Goal: Information Seeking & Learning: Learn about a topic

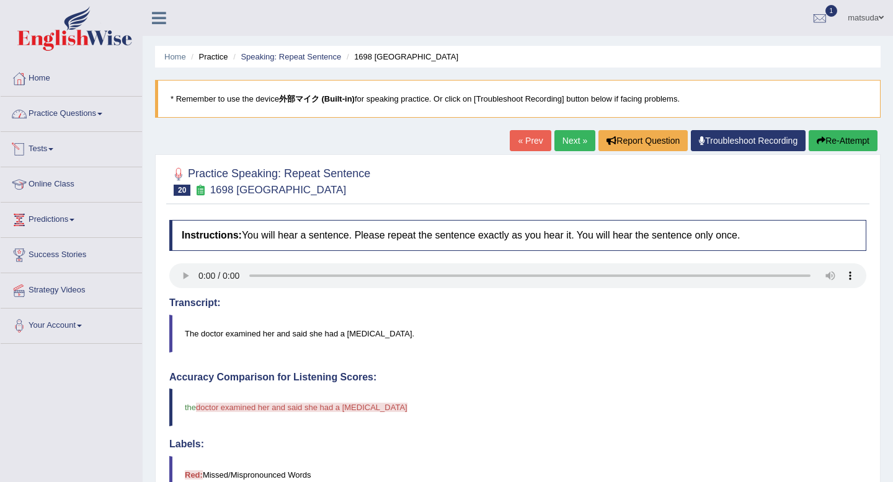
click at [85, 107] on link "Practice Questions" at bounding box center [71, 112] width 141 height 31
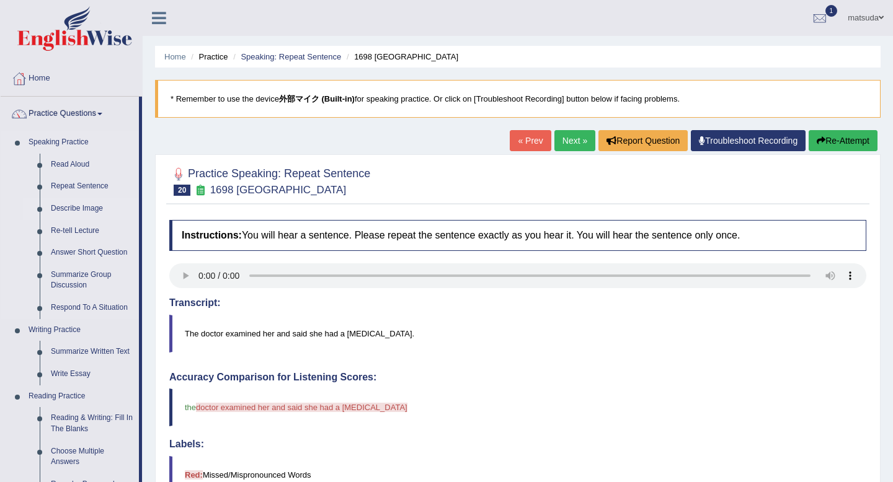
click at [87, 206] on link "Describe Image" at bounding box center [92, 209] width 94 height 22
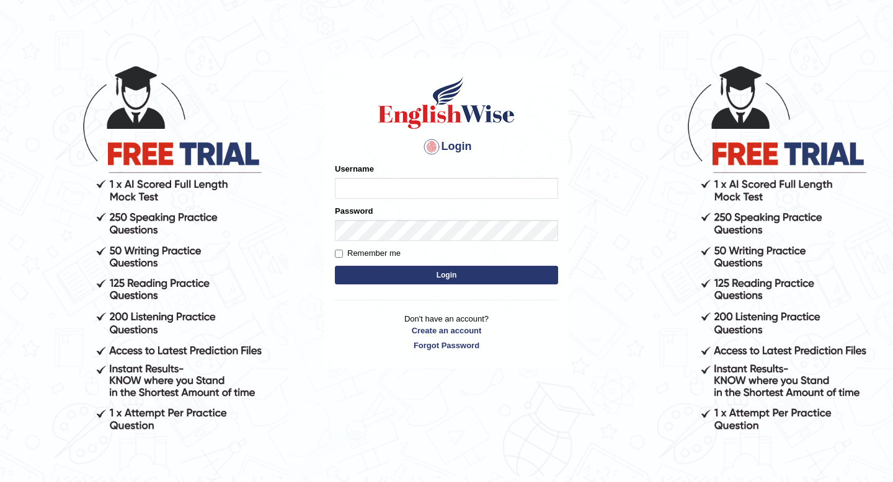
type input "masaki"
click at [384, 273] on button "Login" at bounding box center [446, 275] width 223 height 19
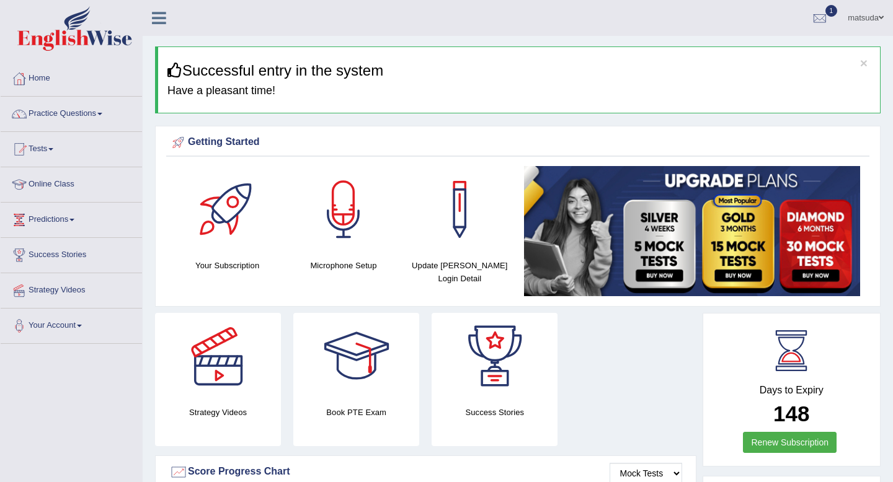
scroll to position [13, 0]
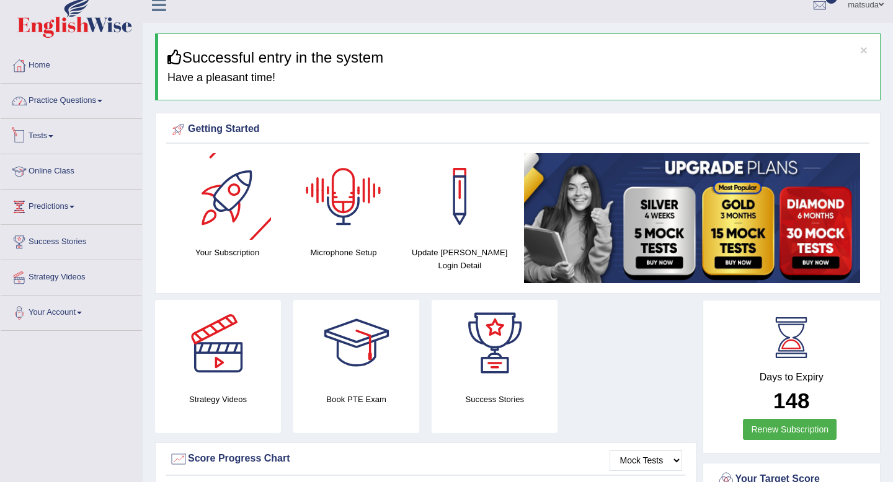
click at [84, 99] on link "Practice Questions" at bounding box center [71, 99] width 141 height 31
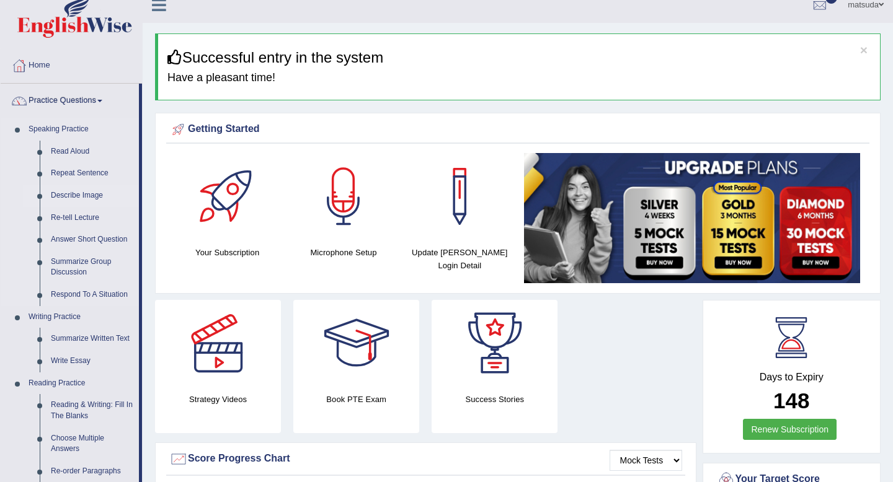
click at [84, 194] on link "Describe Image" at bounding box center [92, 196] width 94 height 22
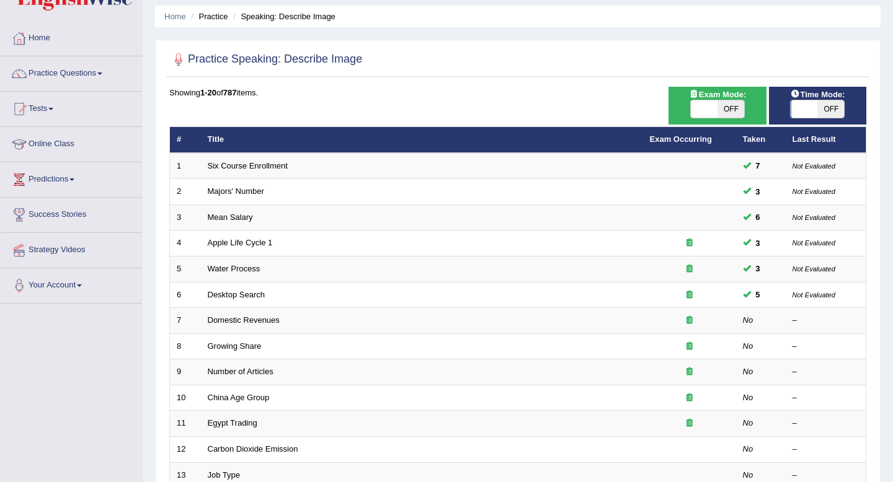
scroll to position [42, 0]
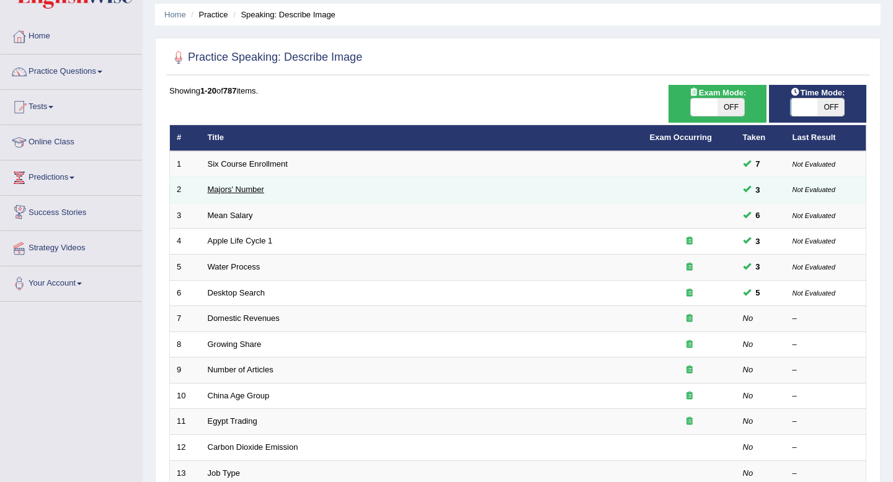
click at [213, 189] on link "Majors' Number" at bounding box center [236, 189] width 56 height 9
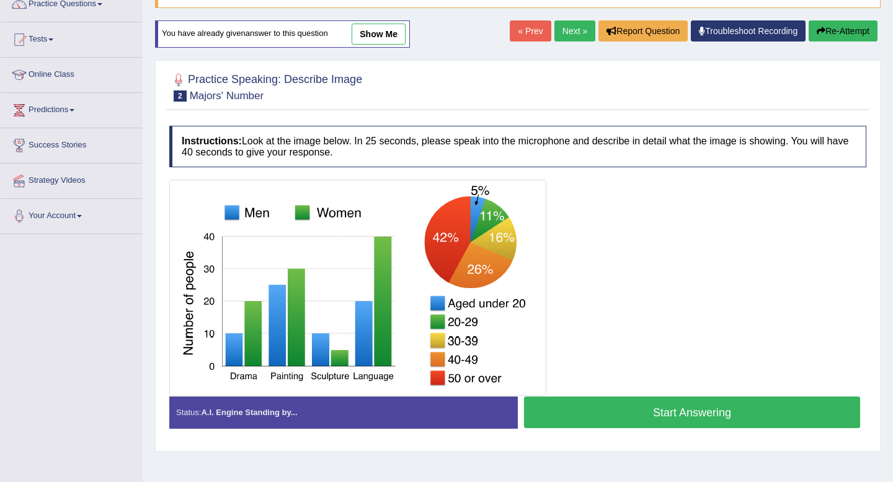
scroll to position [169, 0]
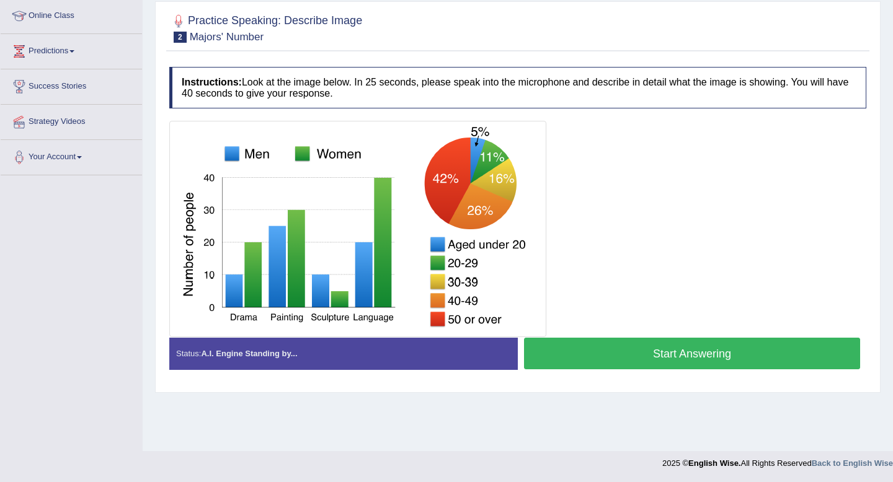
click at [578, 360] on button "Start Answering" at bounding box center [692, 354] width 336 height 32
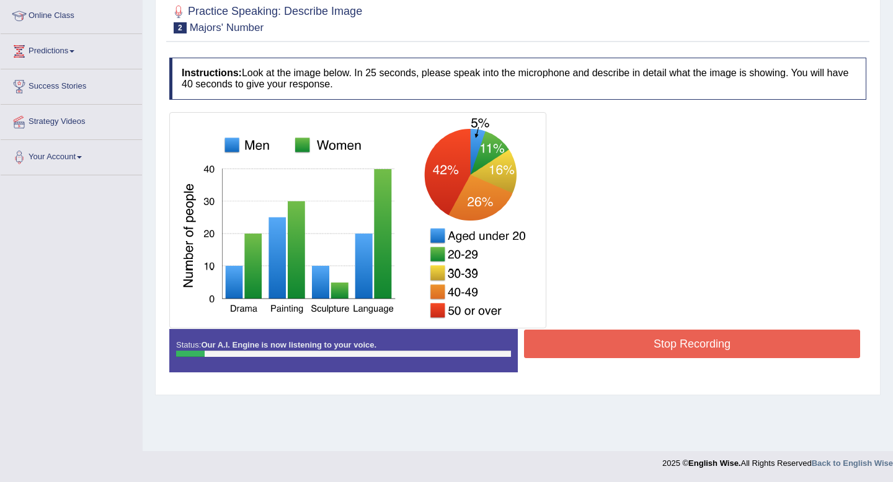
click at [577, 339] on button "Stop Recording" at bounding box center [692, 344] width 336 height 29
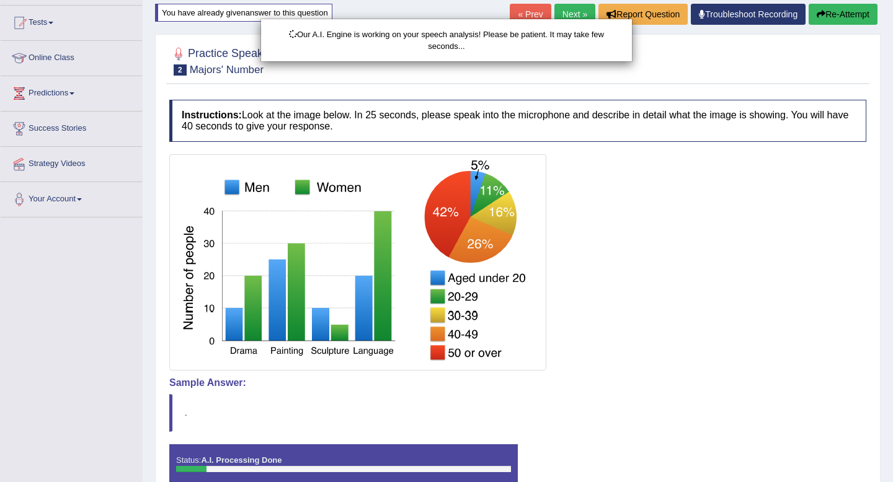
scroll to position [115, 0]
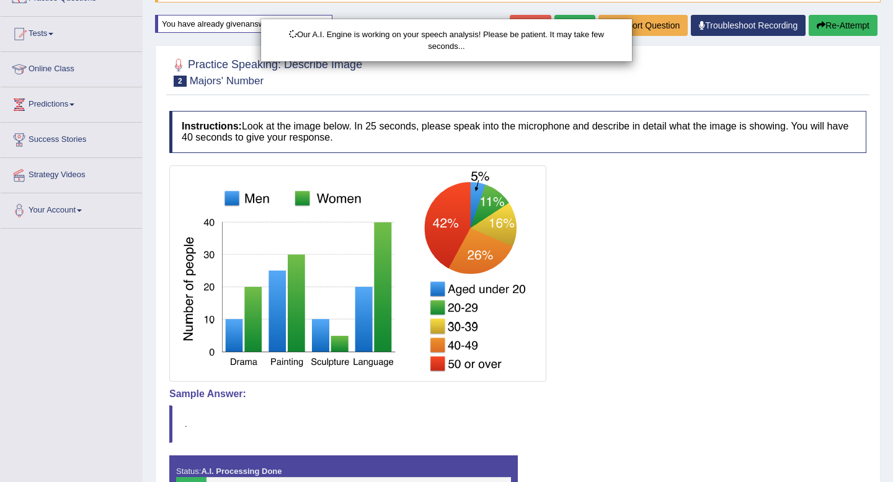
click at [842, 27] on div "Our A.I. Engine is working on your speech analysis! Please be patient. It may t…" at bounding box center [446, 241] width 893 height 482
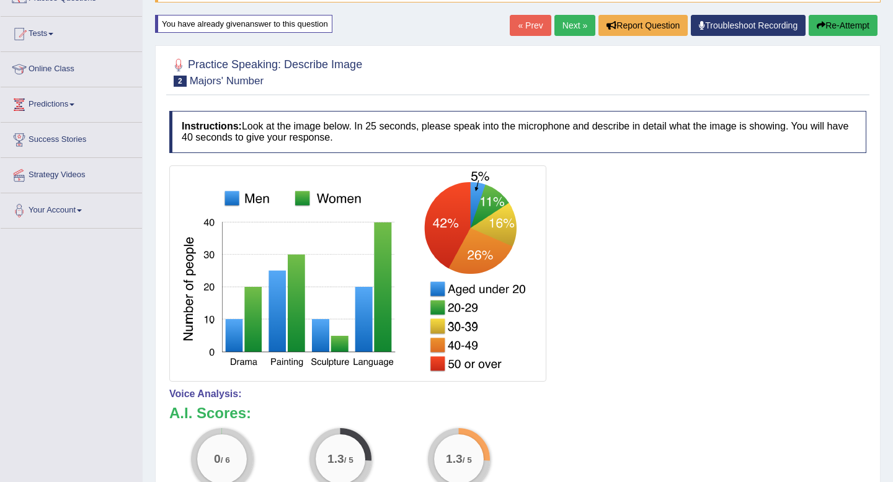
click at [842, 26] on button "Re-Attempt" at bounding box center [843, 25] width 69 height 21
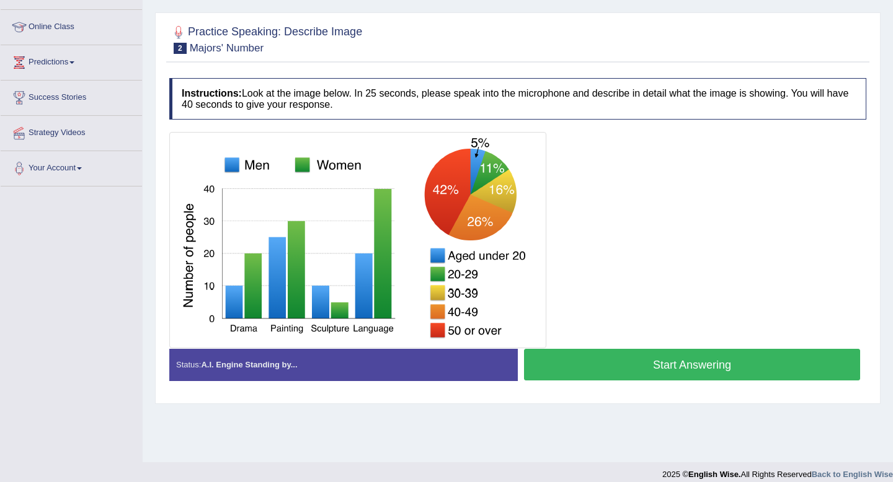
scroll to position [169, 0]
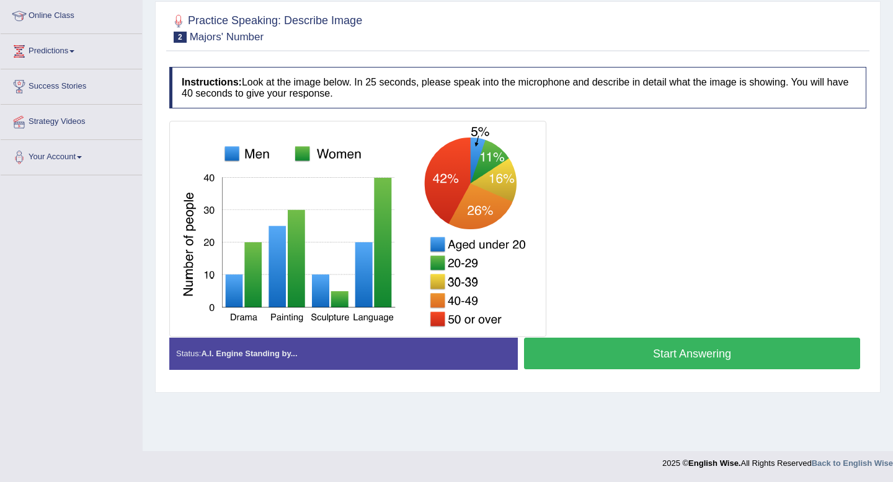
click at [645, 352] on button "Start Answering" at bounding box center [692, 354] width 336 height 32
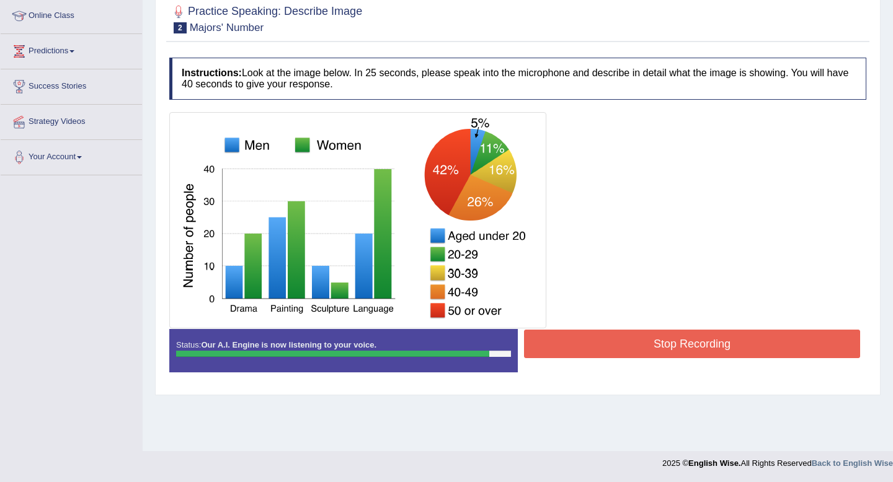
click at [645, 352] on button "Stop Recording" at bounding box center [692, 344] width 336 height 29
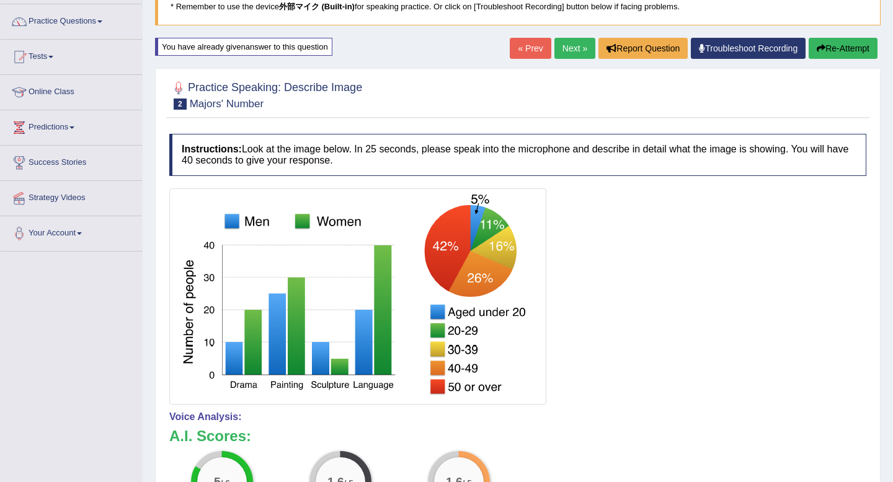
scroll to position [0, 0]
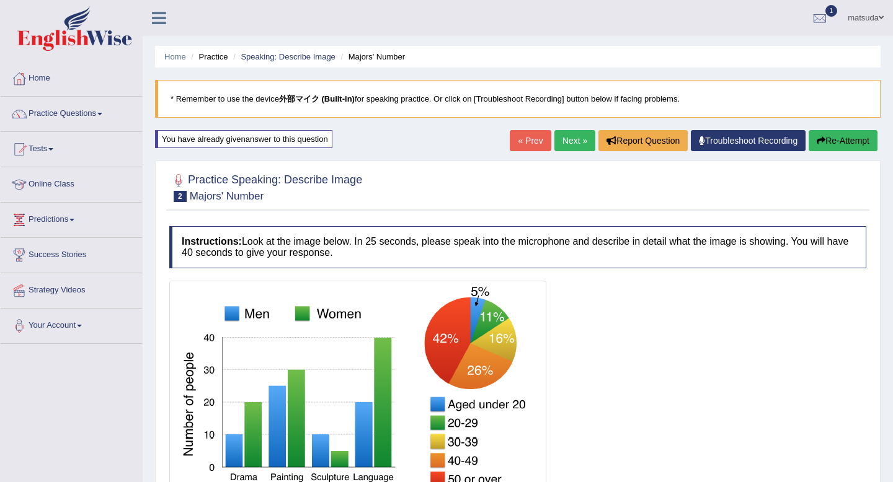
click at [568, 142] on link "Next »" at bounding box center [574, 140] width 41 height 21
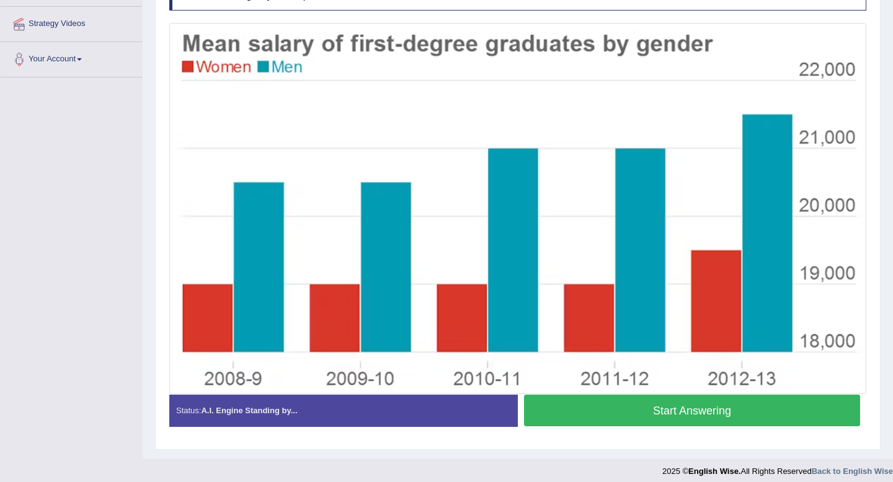
scroll to position [263, 0]
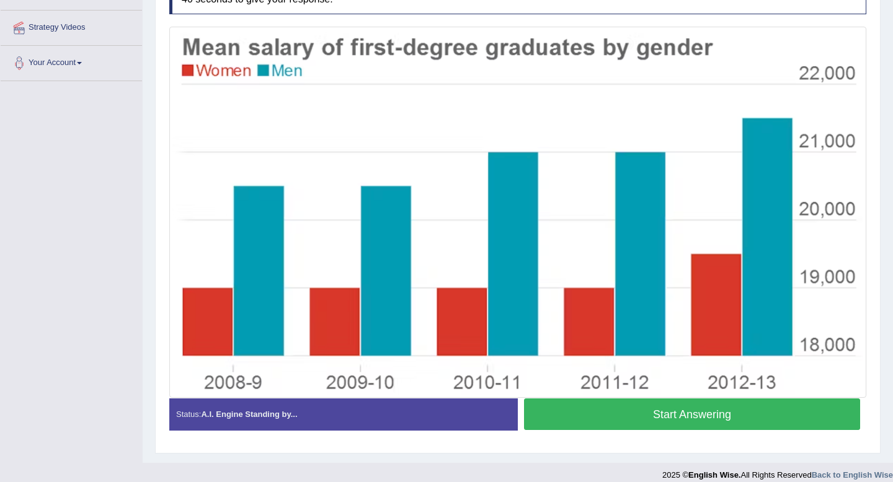
click at [607, 414] on button "Start Answering" at bounding box center [692, 415] width 336 height 32
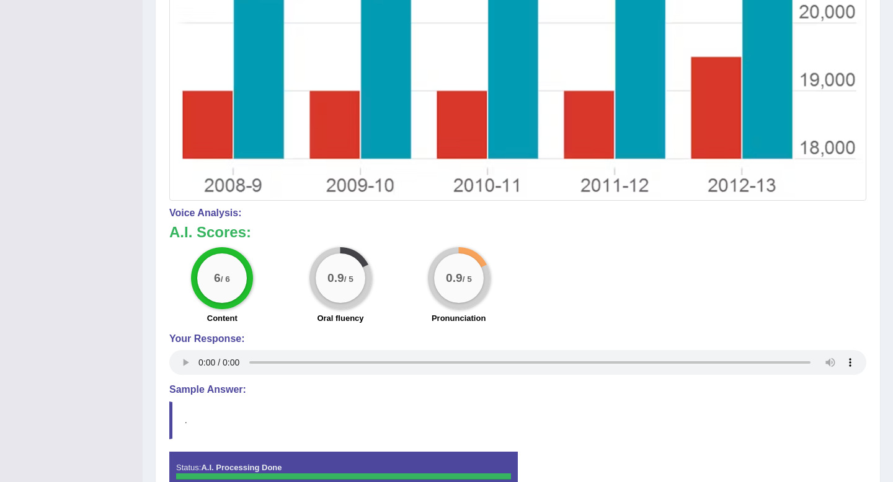
scroll to position [451, 0]
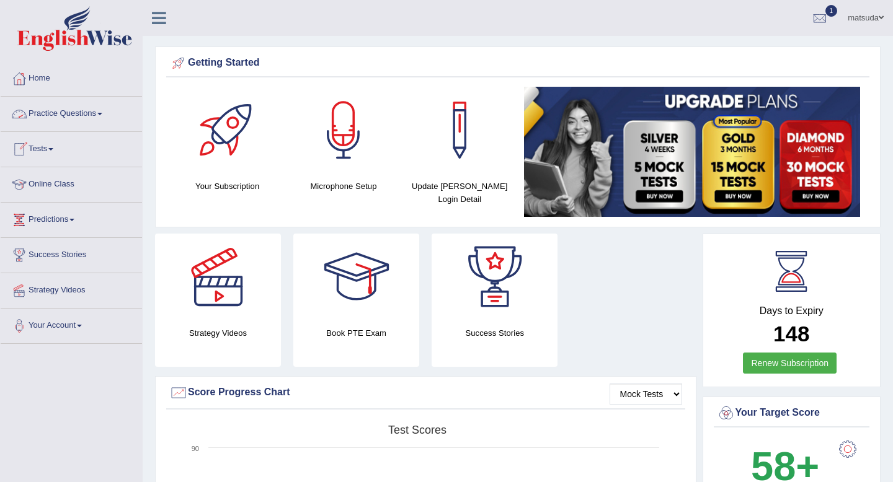
click at [85, 111] on link "Practice Questions" at bounding box center [71, 112] width 141 height 31
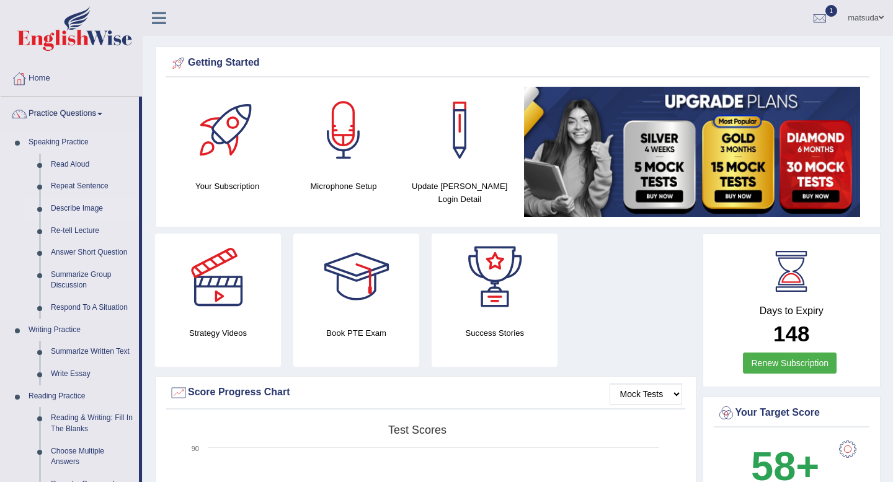
click at [91, 208] on link "Describe Image" at bounding box center [92, 209] width 94 height 22
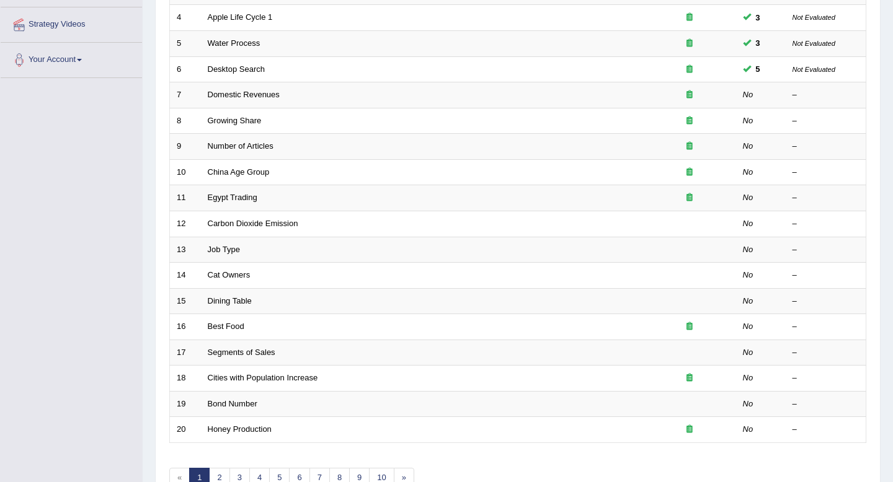
scroll to position [265, 0]
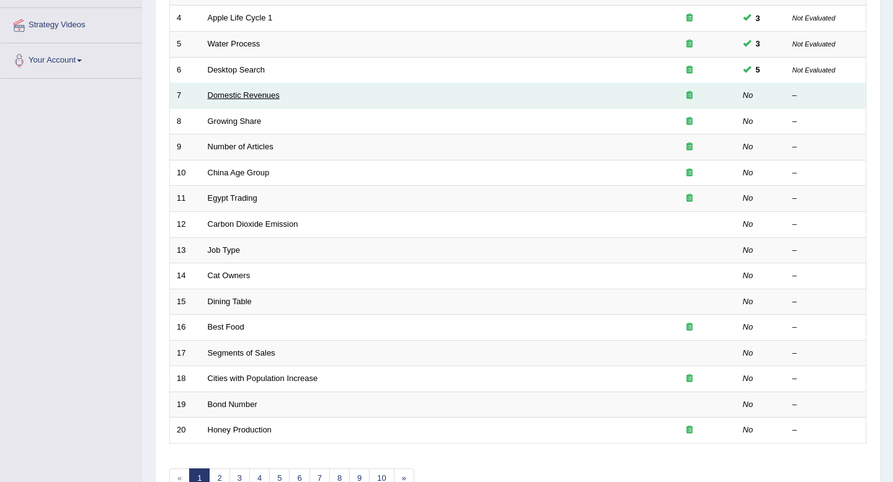
click at [267, 95] on link "Domestic Revenues" at bounding box center [244, 95] width 72 height 9
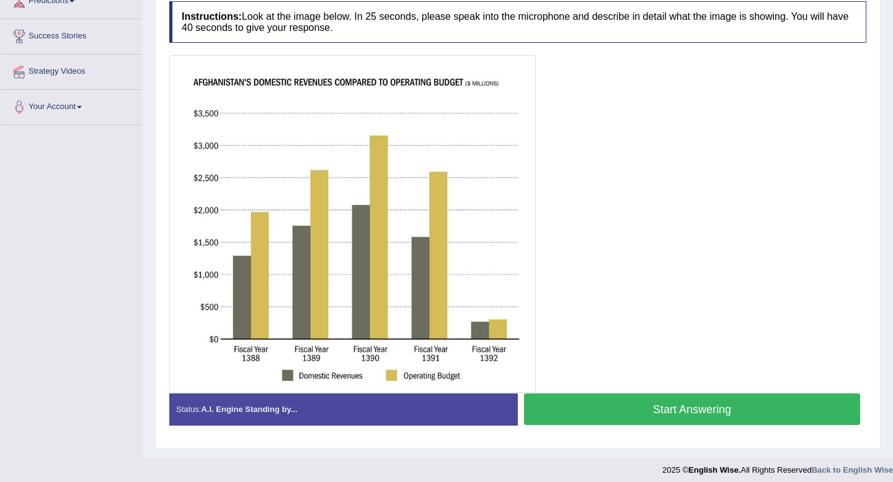
scroll to position [226, 0]
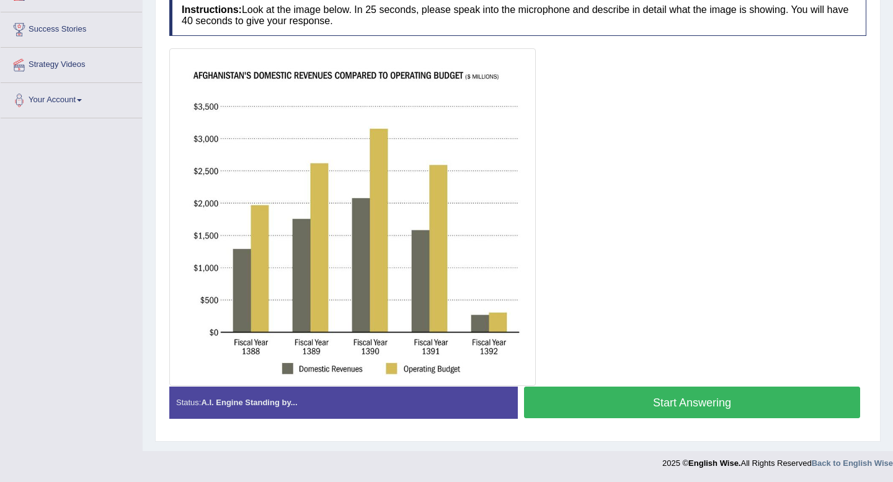
click at [578, 396] on button "Start Answering" at bounding box center [692, 403] width 336 height 32
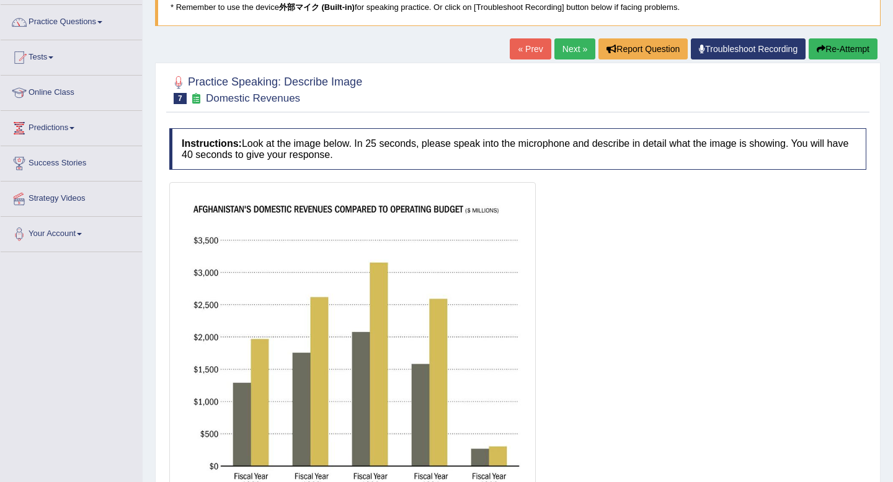
scroll to position [0, 0]
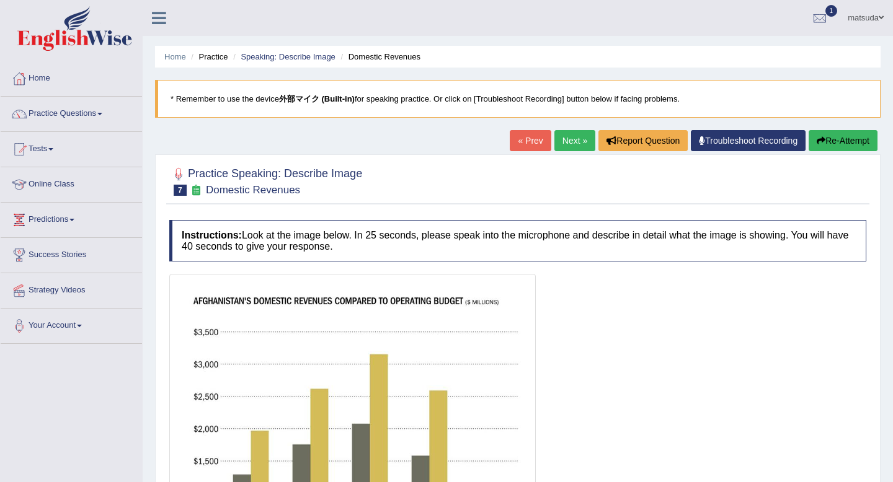
click at [817, 139] on icon "button" at bounding box center [821, 140] width 9 height 9
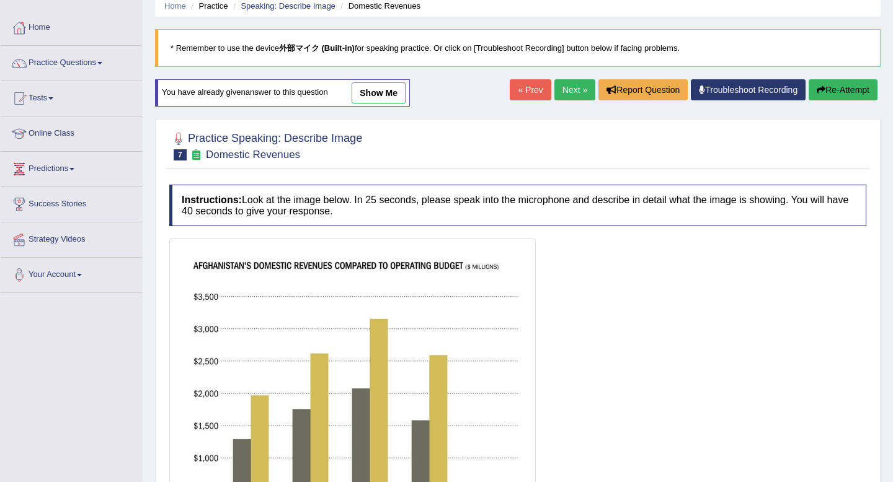
scroll to position [241, 0]
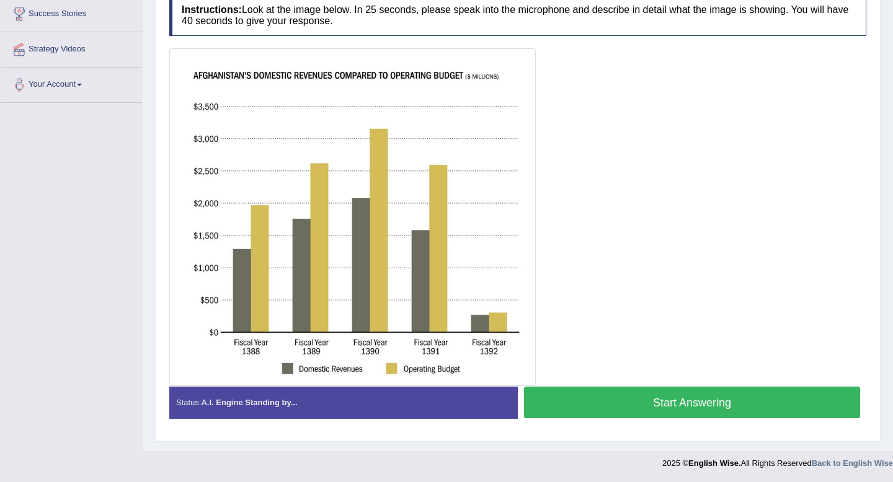
click at [674, 404] on button "Start Answering" at bounding box center [692, 403] width 336 height 32
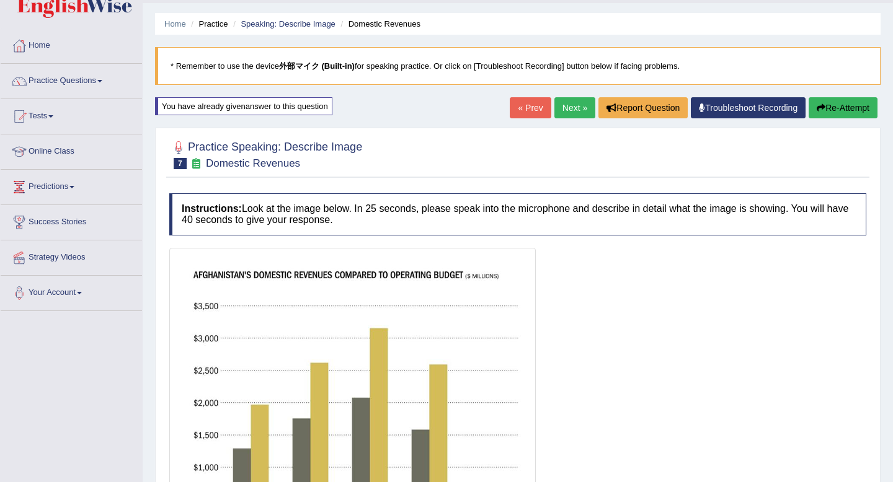
scroll to position [0, 0]
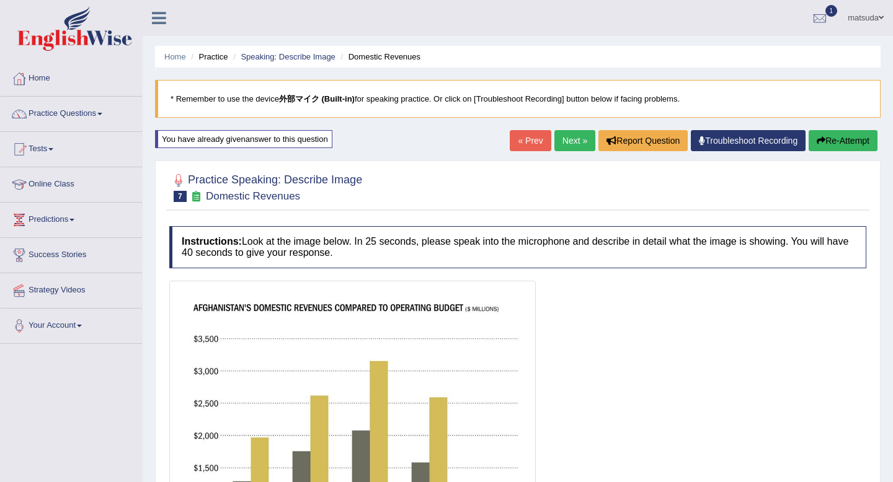
click at [556, 141] on link "Next »" at bounding box center [574, 140] width 41 height 21
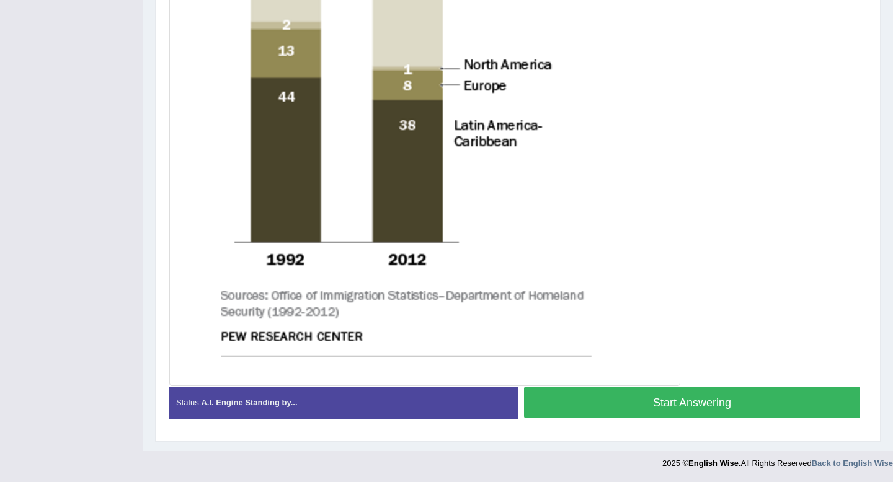
scroll to position [547, 0]
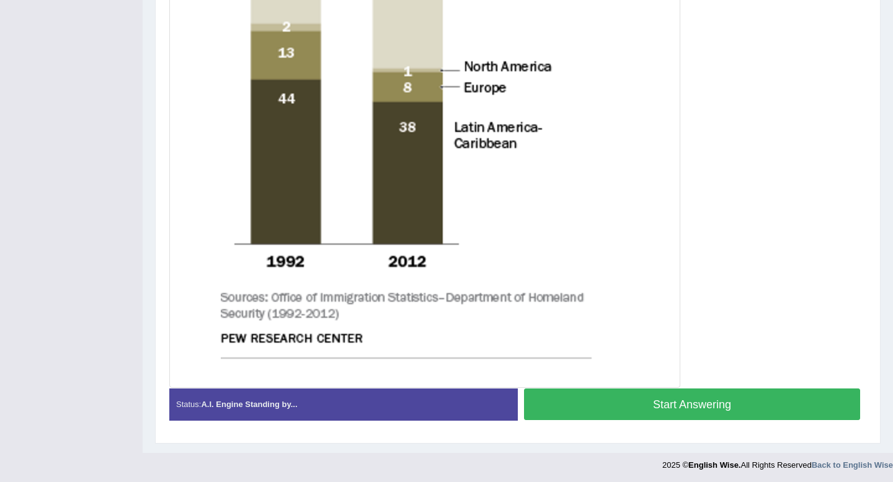
click at [771, 406] on button "Start Answering" at bounding box center [692, 405] width 336 height 32
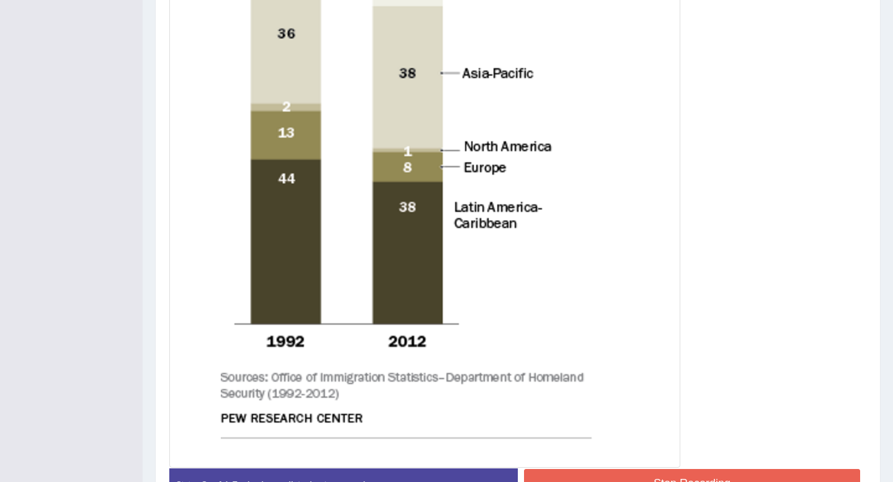
scroll to position [561, 0]
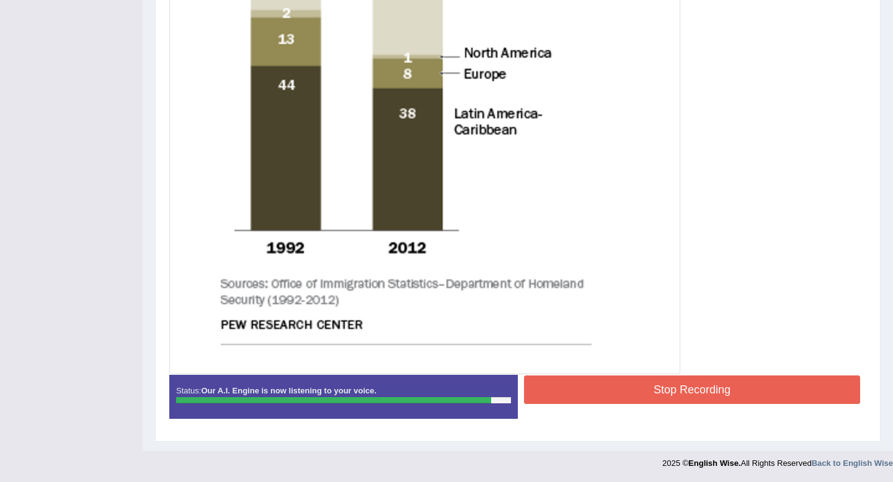
click at [599, 384] on button "Stop Recording" at bounding box center [692, 390] width 336 height 29
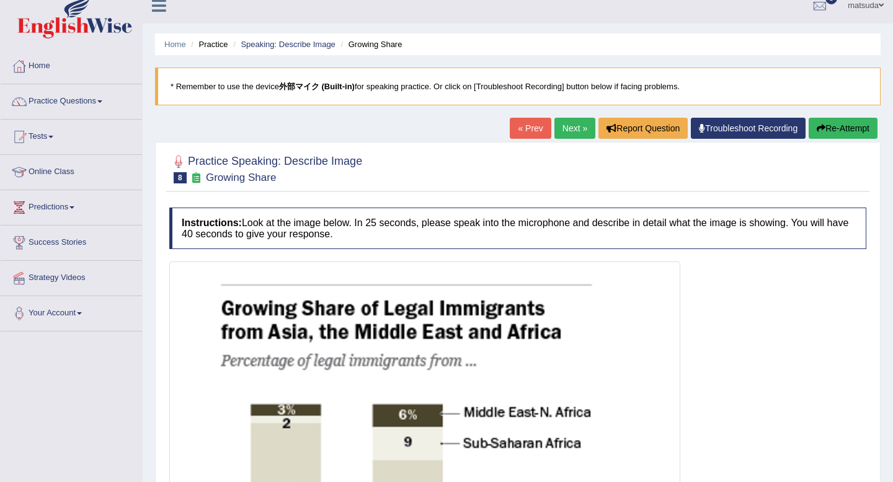
scroll to position [0, 0]
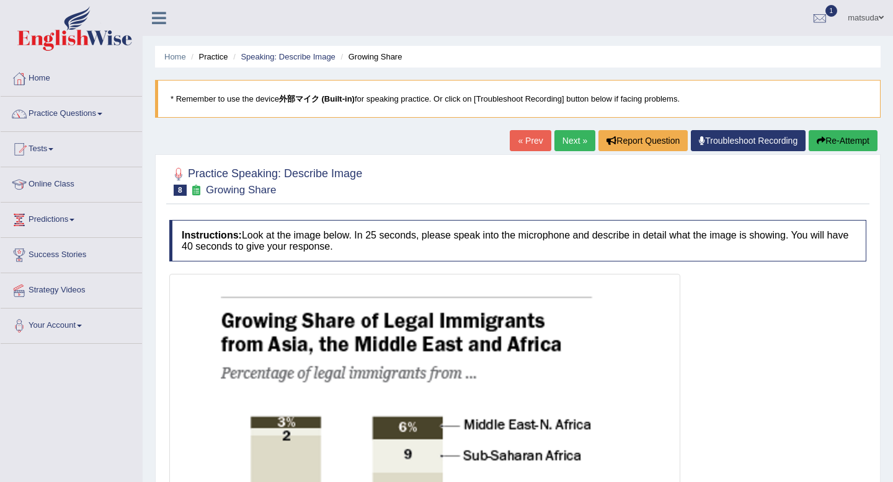
click at [570, 138] on link "Next »" at bounding box center [574, 140] width 41 height 21
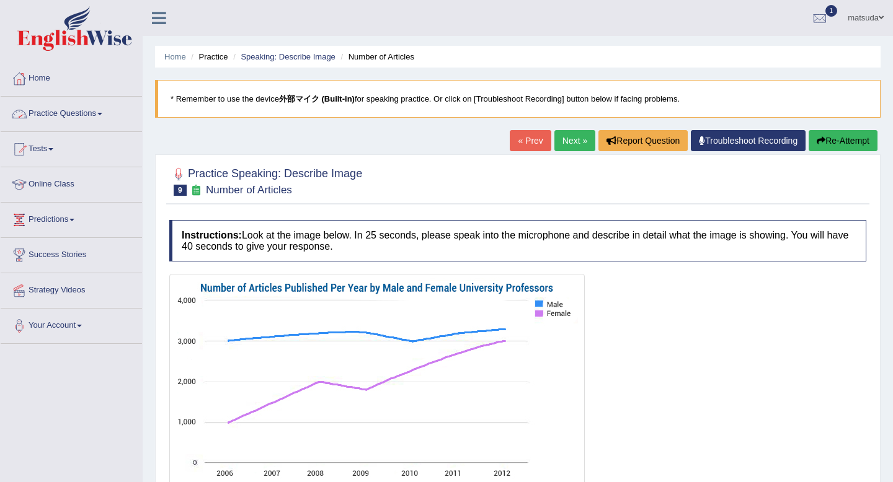
click at [68, 105] on link "Practice Questions" at bounding box center [71, 112] width 141 height 31
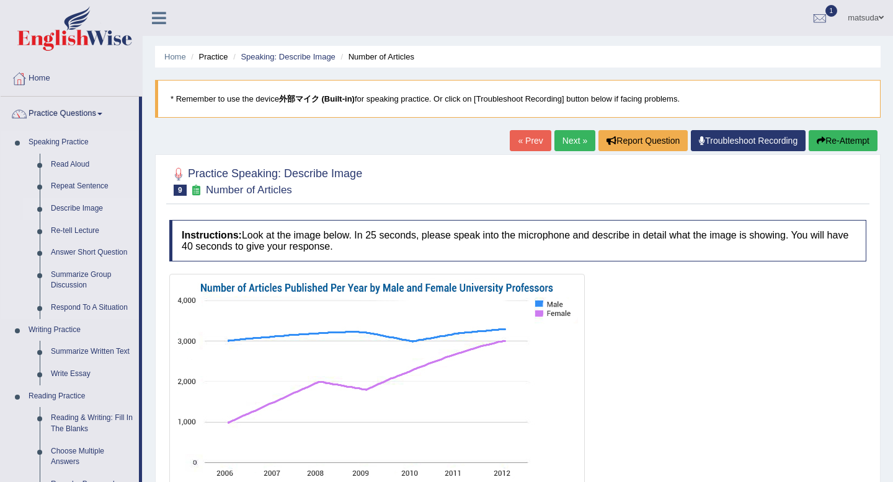
click at [81, 205] on link "Describe Image" at bounding box center [92, 209] width 94 height 22
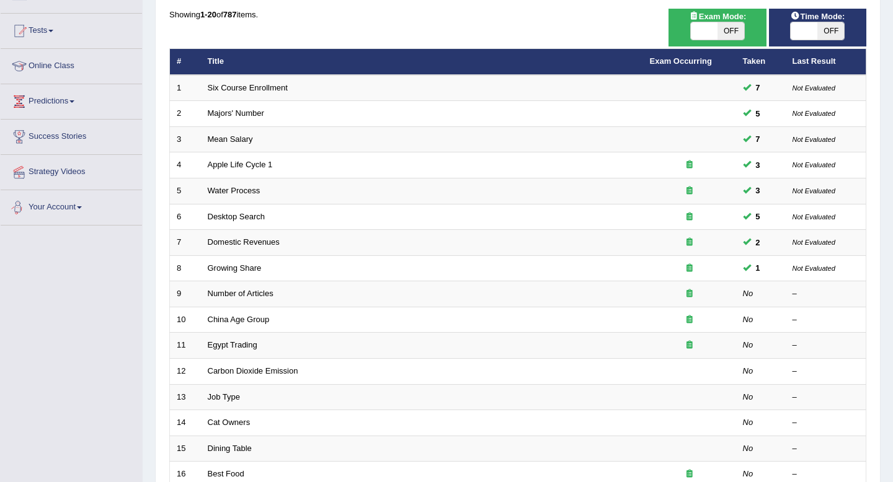
scroll to position [125, 0]
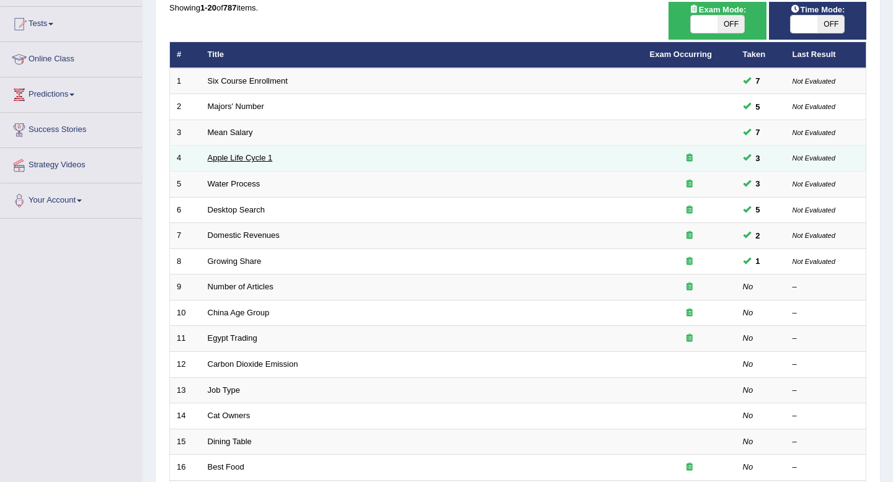
click at [237, 162] on link "Apple Life Cycle 1" at bounding box center [240, 157] width 65 height 9
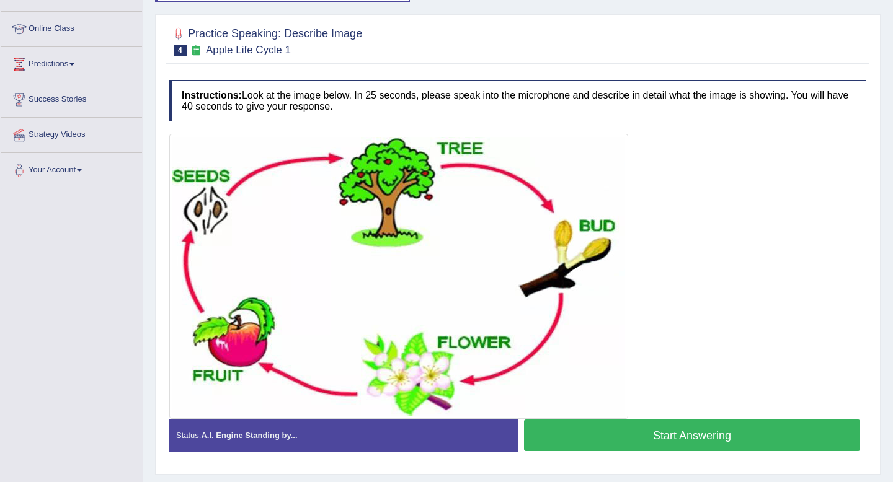
scroll to position [158, 0]
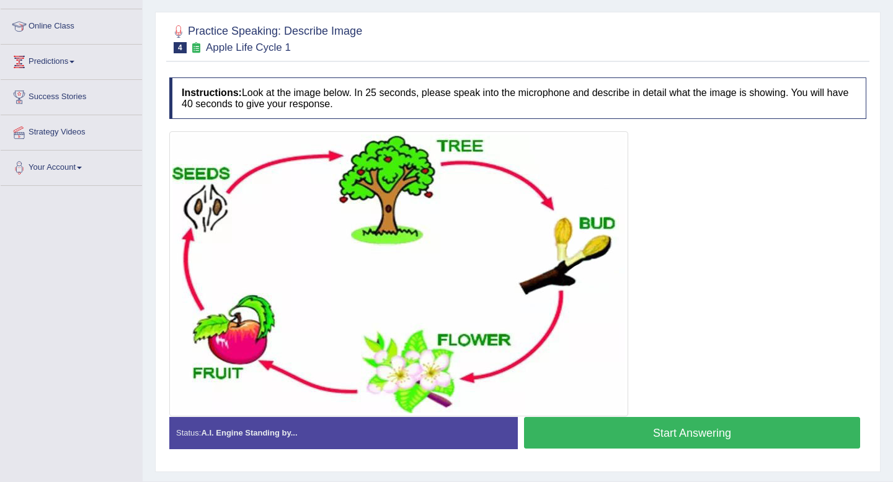
click at [570, 422] on button "Start Answering" at bounding box center [692, 433] width 336 height 32
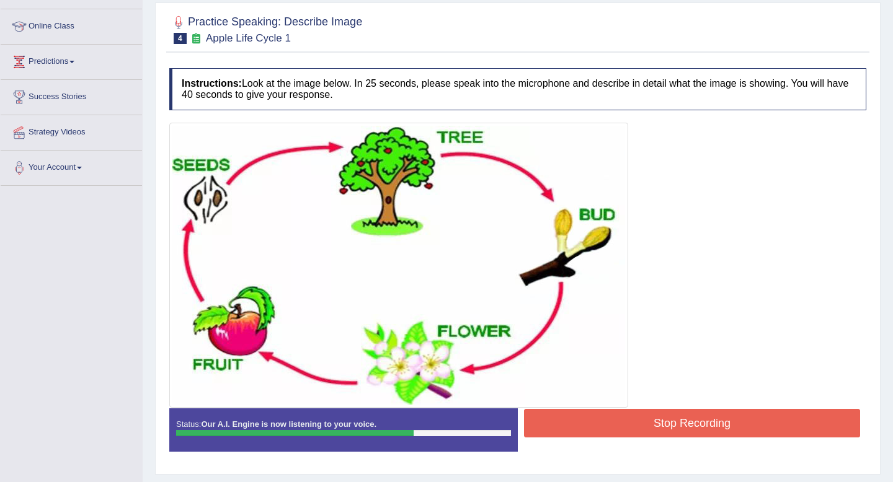
click at [570, 422] on button "Stop Recording" at bounding box center [692, 423] width 336 height 29
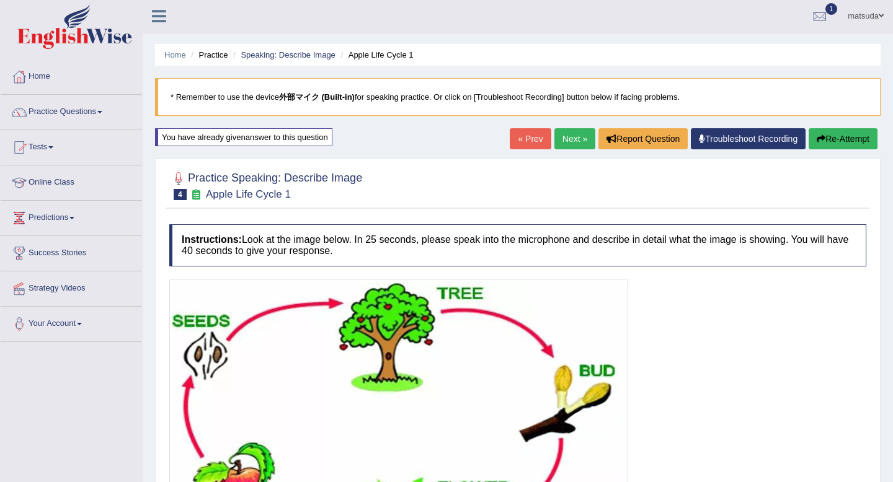
scroll to position [0, 0]
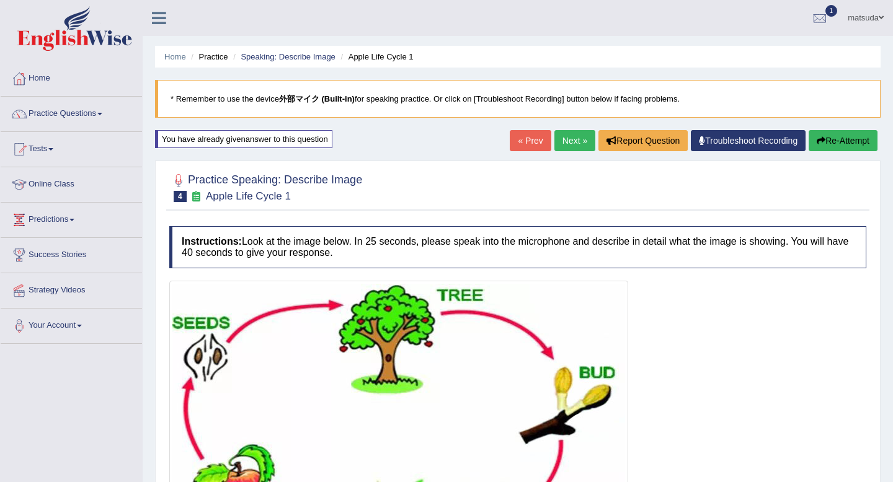
click at [565, 135] on link "Next »" at bounding box center [574, 140] width 41 height 21
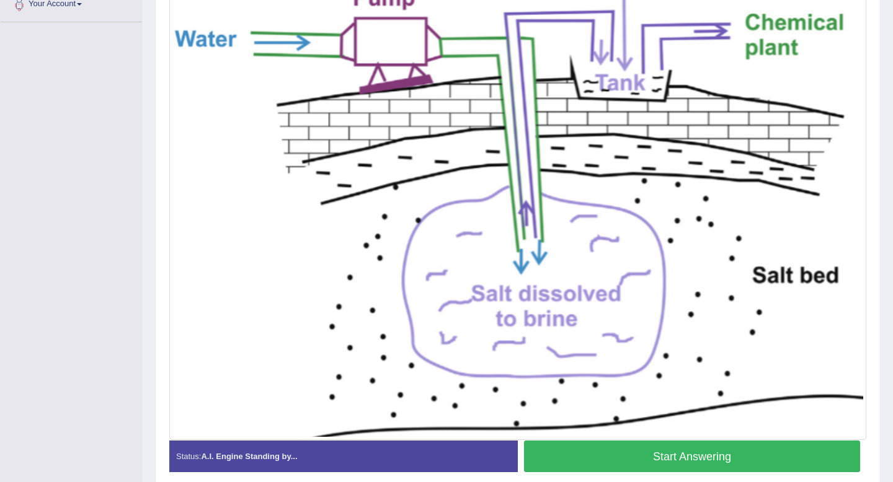
scroll to position [323, 0]
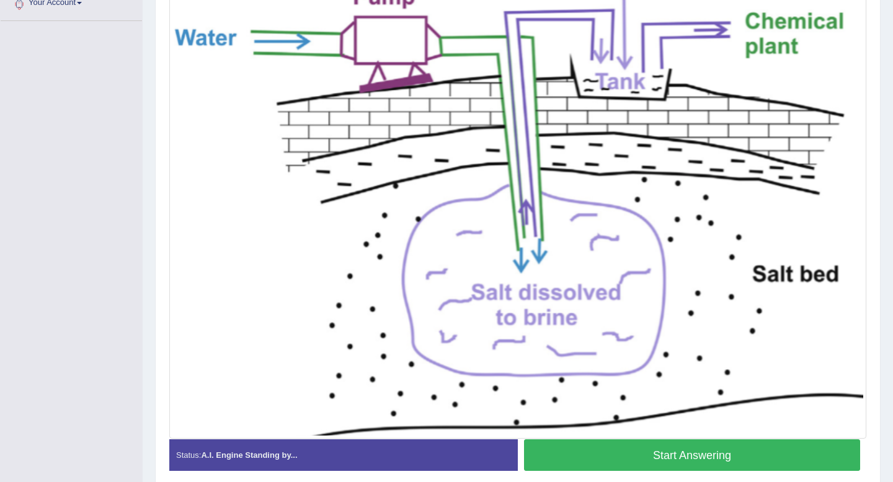
click at [605, 454] on button "Start Answering" at bounding box center [692, 456] width 336 height 32
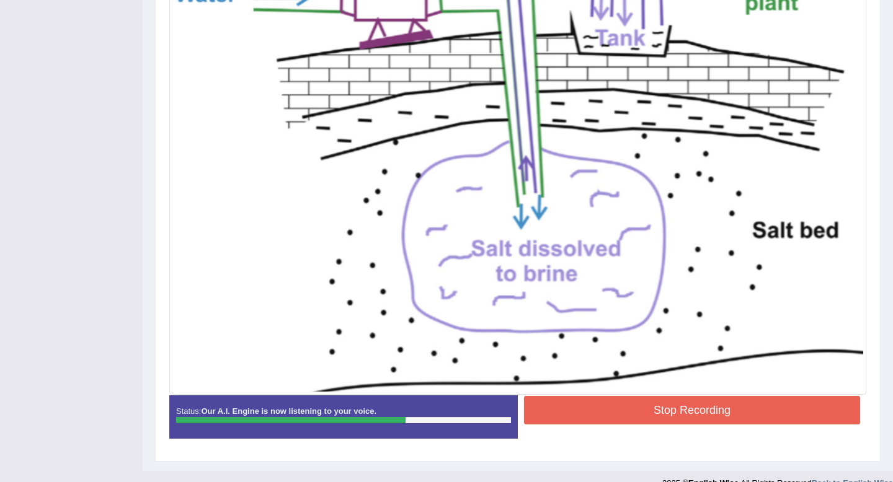
scroll to position [365, 0]
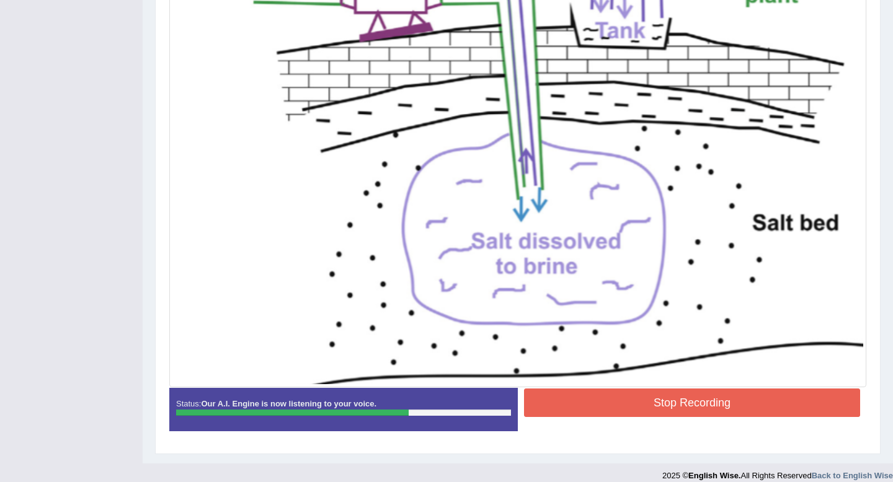
click at [605, 392] on button "Stop Recording" at bounding box center [692, 403] width 336 height 29
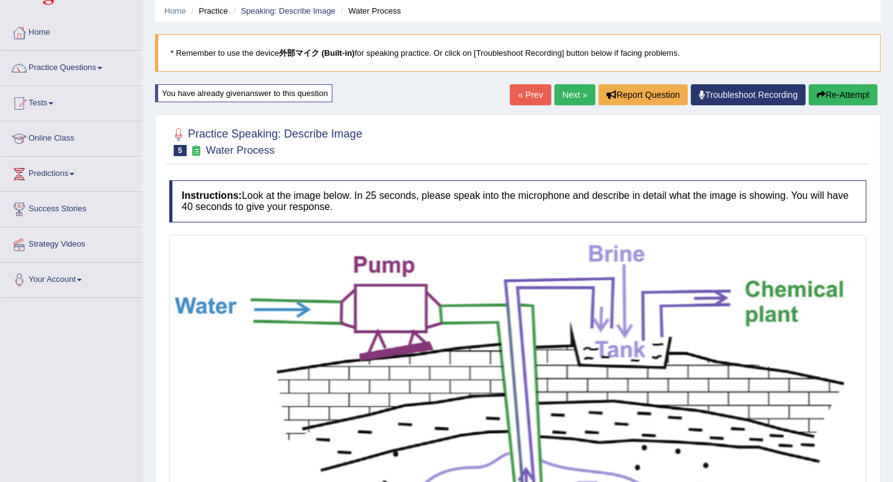
scroll to position [31, 0]
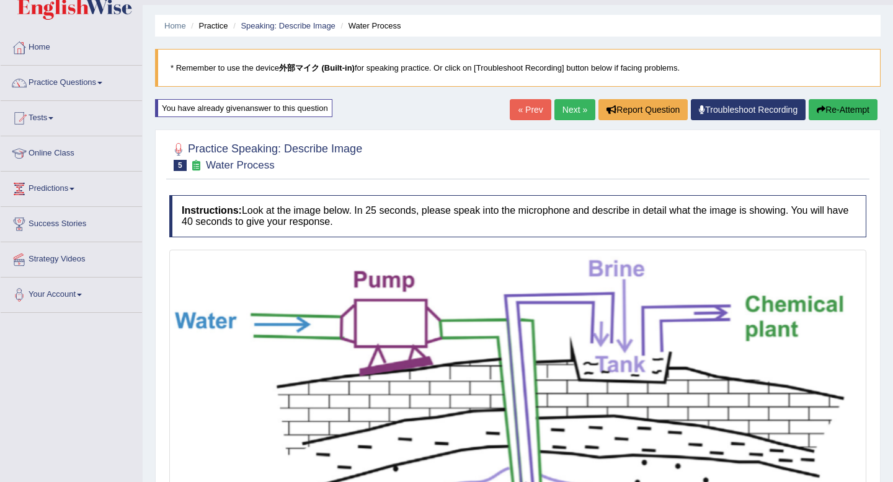
click at [554, 110] on link "Next »" at bounding box center [574, 109] width 41 height 21
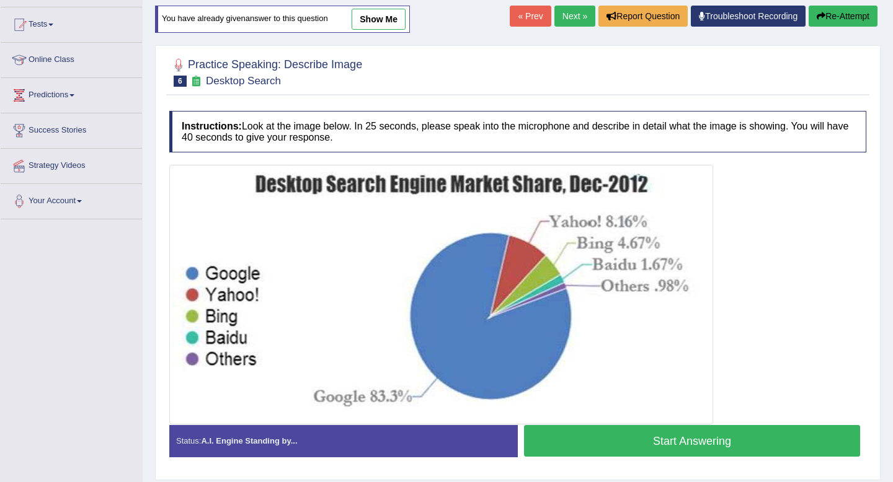
scroll to position [130, 0]
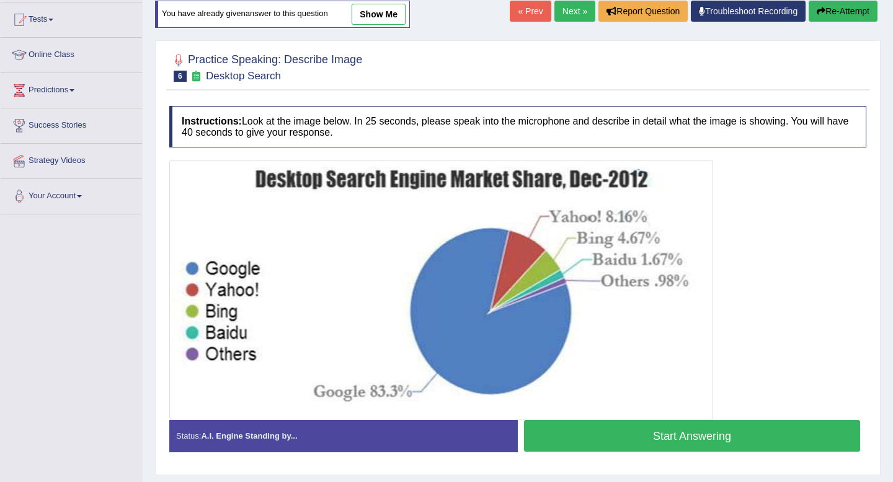
click at [644, 428] on button "Start Answering" at bounding box center [692, 436] width 336 height 32
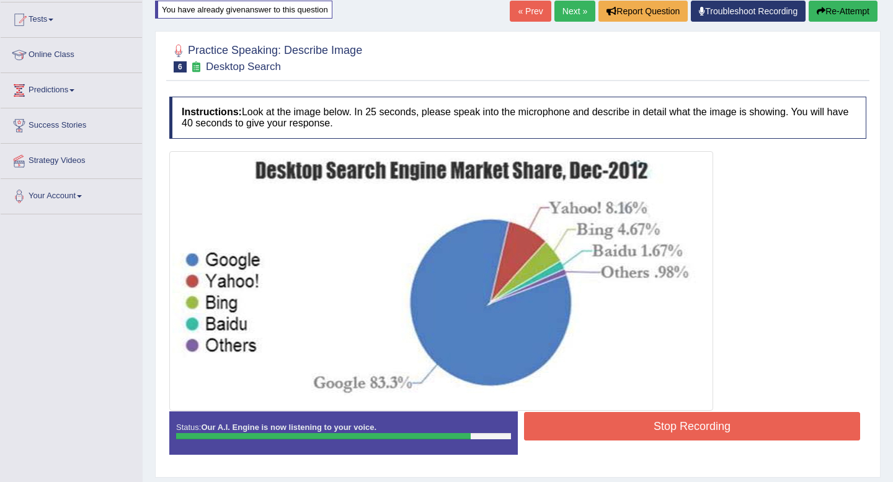
click at [621, 430] on button "Stop Recording" at bounding box center [692, 426] width 336 height 29
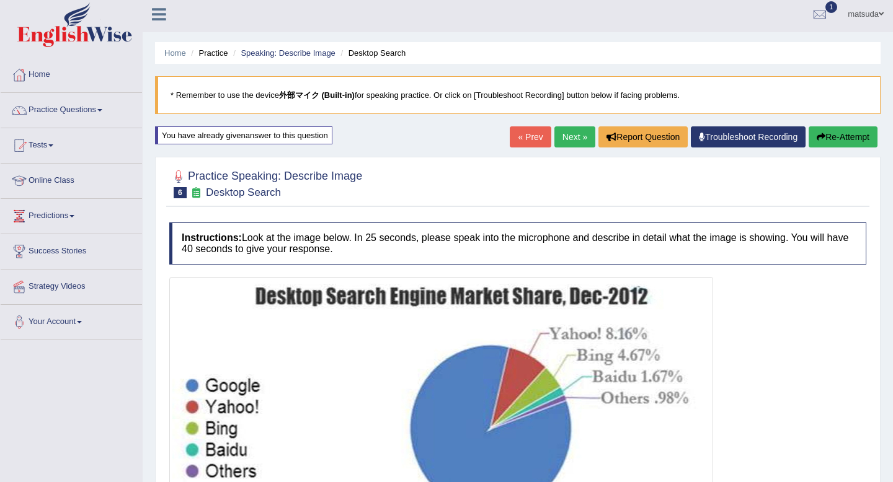
scroll to position [0, 0]
